Goal: Information Seeking & Learning: Learn about a topic

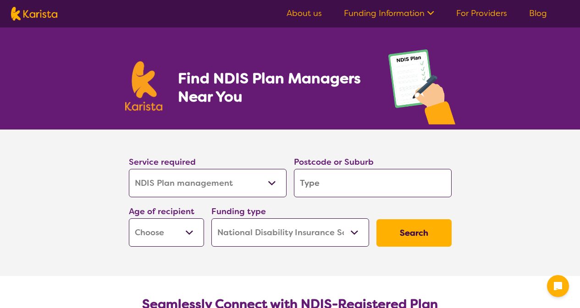
select select "NDIS Plan management"
select select "NDIS"
select select "NDIS Plan management"
select select "NDIS"
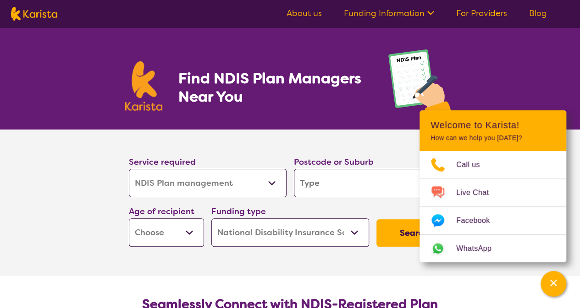
click at [204, 179] on select "Allied Health Assistant Assessment ([MEDICAL_DATA] or [MEDICAL_DATA]) Behaviour…" at bounding box center [208, 183] width 158 height 28
click at [327, 182] on input "search" at bounding box center [373, 183] width 158 height 28
type input "2"
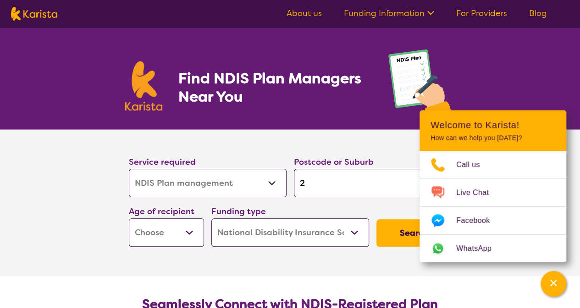
type input "22"
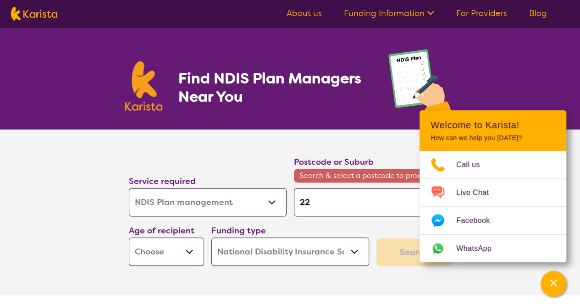
type input "221"
type input "2211"
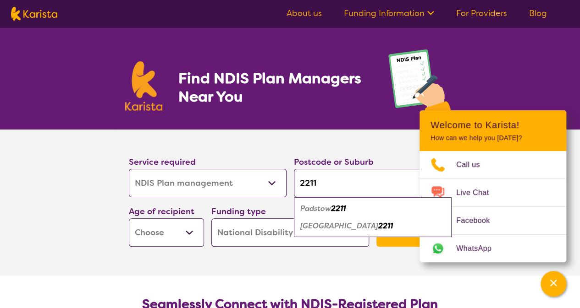
type input "2211"
click at [173, 238] on select "Early Childhood - 0 to 9 Child - 10 to 11 Adolescent - 12 to 17 Adult - 18 to 6…" at bounding box center [166, 233] width 75 height 28
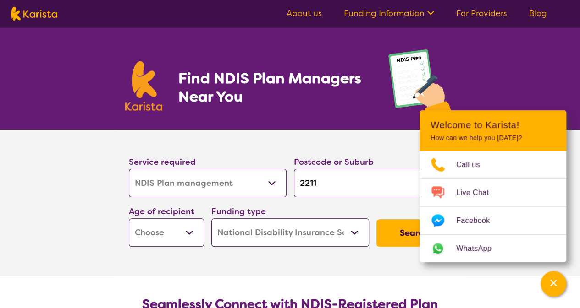
select select "AS"
click at [129, 219] on select "Early Childhood - 0 to 9 Child - 10 to 11 Adolescent - 12 to 17 Adult - 18 to 6…" at bounding box center [166, 233] width 75 height 28
select select "AS"
click at [259, 231] on select "Home Care Package (HCP) National Disability Insurance Scheme (NDIS) I don't know" at bounding box center [290, 233] width 158 height 28
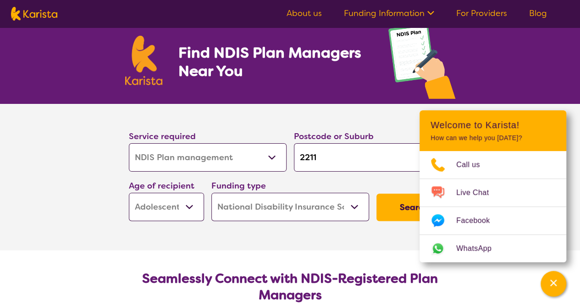
scroll to position [46, 0]
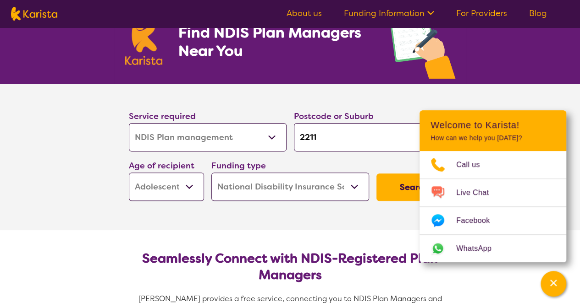
click at [391, 193] on button "Search" at bounding box center [413, 187] width 75 height 27
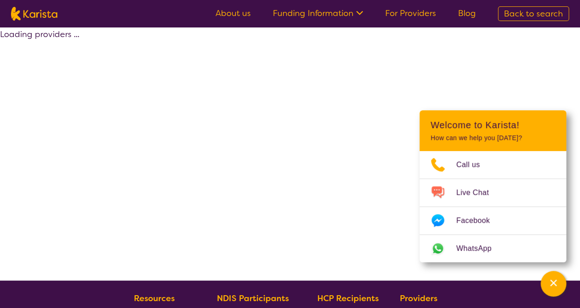
select select "by_score"
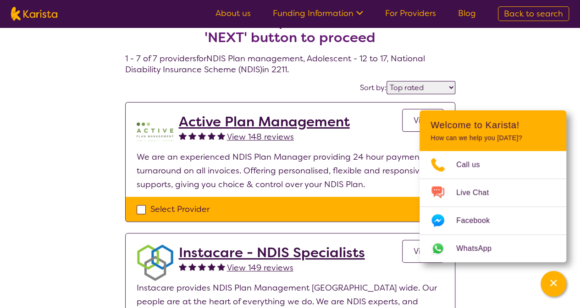
scroll to position [46, 0]
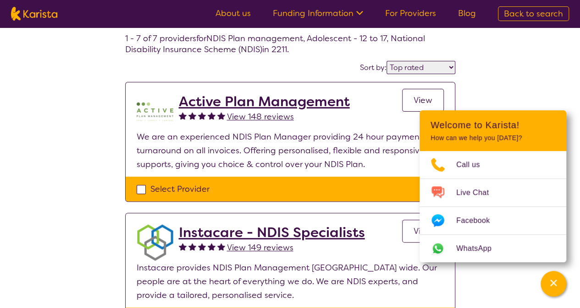
click at [550, 288] on icon "Channel Menu" at bounding box center [552, 283] width 9 height 9
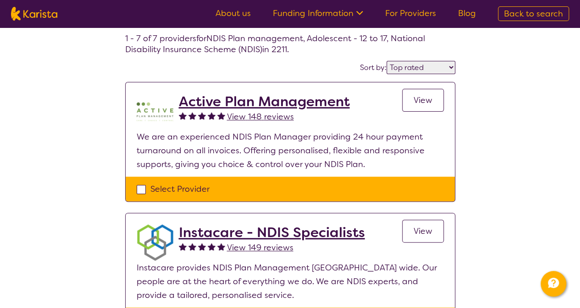
click at [419, 101] on span "View" at bounding box center [422, 100] width 19 height 11
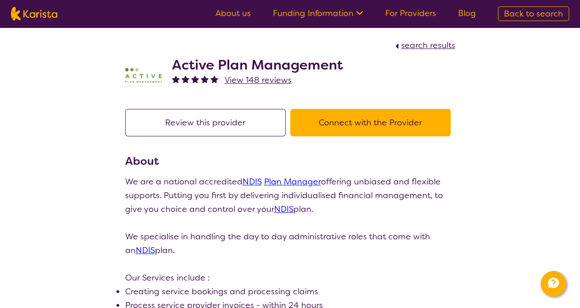
select select "by_score"
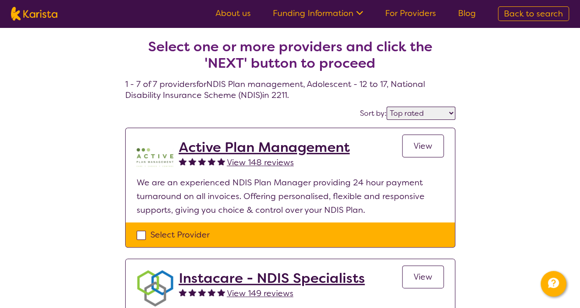
scroll to position [46, 0]
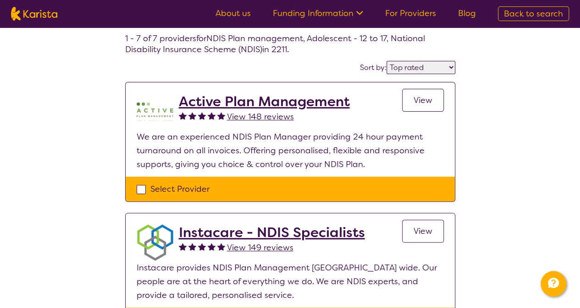
click at [425, 241] on link "View" at bounding box center [423, 231] width 42 height 23
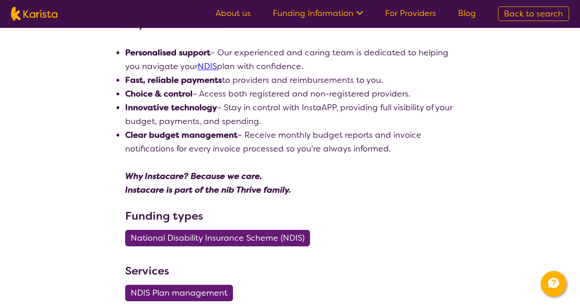
scroll to position [275, 0]
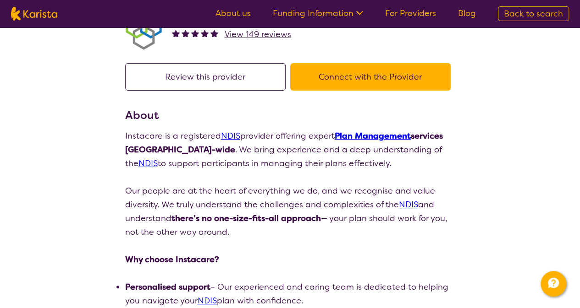
select select "by_score"
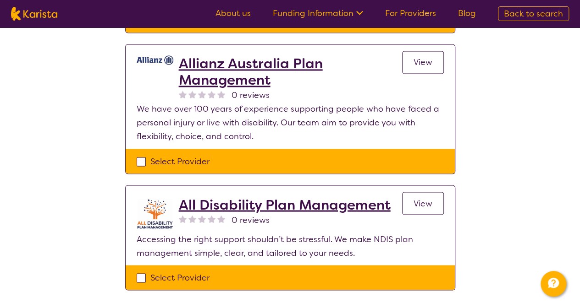
scroll to position [779, 0]
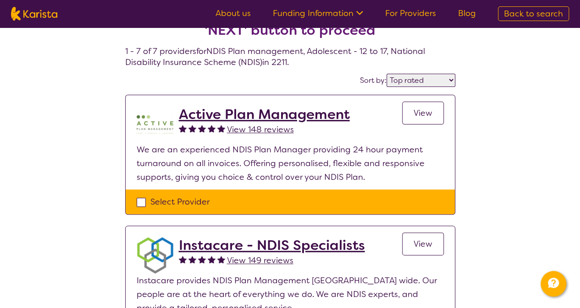
scroll to position [0, 0]
